Goal: Transaction & Acquisition: Download file/media

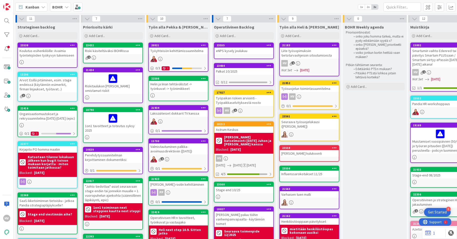
click at [180, 50] on div "Työyhteisön kehittämissuunnitelma" at bounding box center [178, 51] width 59 height 7
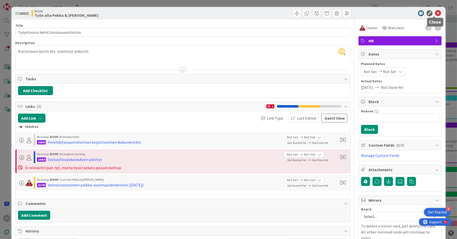
click at [435, 14] on icon at bounding box center [438, 13] width 6 height 6
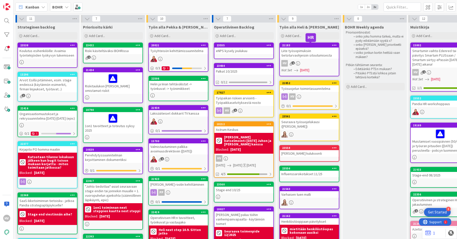
click at [314, 47] on div "21183" at bounding box center [310, 46] width 57 height 4
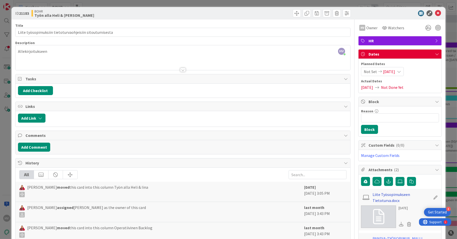
click at [387, 193] on link "Liite Työsopimukseen Tietoturva.docx" at bounding box center [402, 197] width 58 height 12
